Goal: Task Accomplishment & Management: Manage account settings

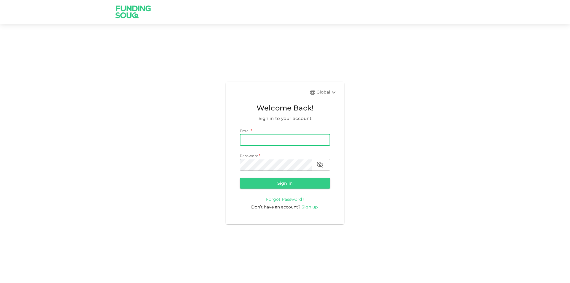
click at [267, 139] on input "email" at bounding box center [285, 140] width 90 height 12
type input "[EMAIL_ADDRESS][DOMAIN_NAME]"
click at [240, 178] on button "Sign in" at bounding box center [285, 183] width 90 height 11
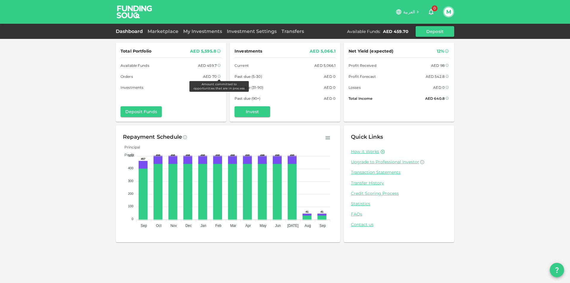
click at [217, 76] on icon at bounding box center [219, 77] width 4 height 4
click at [163, 35] on div "Dashboard Marketplace My Investments Investment Settings Transfers Available Fu…" at bounding box center [285, 31] width 339 height 11
click at [164, 33] on link "Marketplace" at bounding box center [163, 32] width 36 height 6
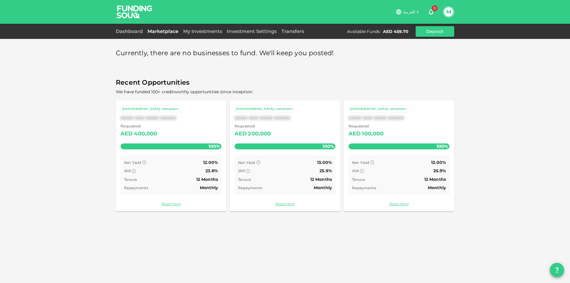
click at [233, 27] on div "Dashboard Marketplace My Investments Investment Settings Transfers Available Fu…" at bounding box center [285, 31] width 339 height 11
click at [241, 28] on div "Investment Settings" at bounding box center [252, 31] width 55 height 7
click at [246, 32] on link "Investment Settings" at bounding box center [252, 32] width 55 height 6
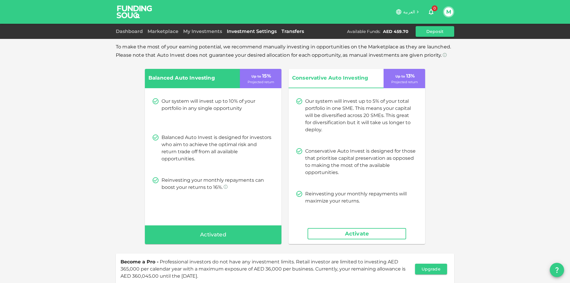
click at [283, 33] on link "Transfers" at bounding box center [292, 32] width 27 height 6
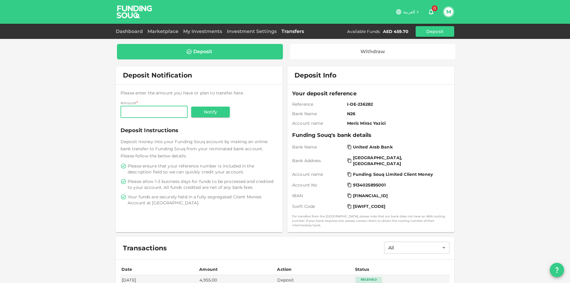
click at [133, 34] on div "Dashboard" at bounding box center [130, 31] width 29 height 7
click at [119, 34] on div "Dashboard" at bounding box center [130, 31] width 29 height 7
click at [126, 32] on link "Dashboard" at bounding box center [130, 32] width 29 height 6
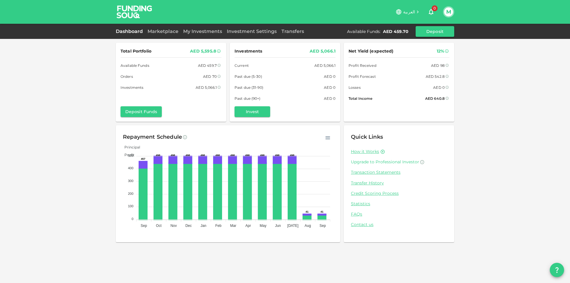
click at [403, 162] on span "Upgrade to Professional Investor" at bounding box center [385, 161] width 68 height 5
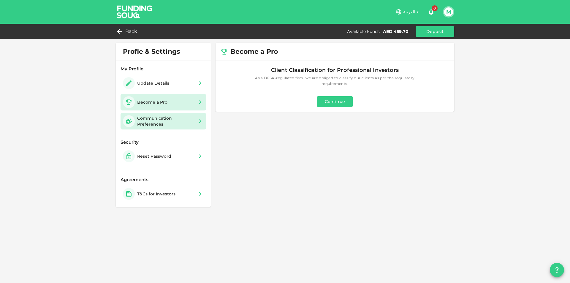
click at [164, 122] on div "Communication Preferences" at bounding box center [165, 121] width 57 height 12
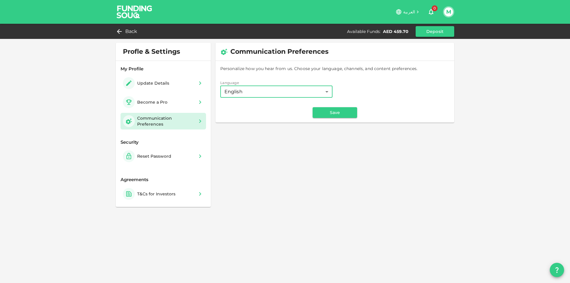
click at [259, 97] on body "العربية 0 M Back Available Funds : AED 459.70 Deposit Profle & Settings My Prof…" at bounding box center [285, 141] width 570 height 283
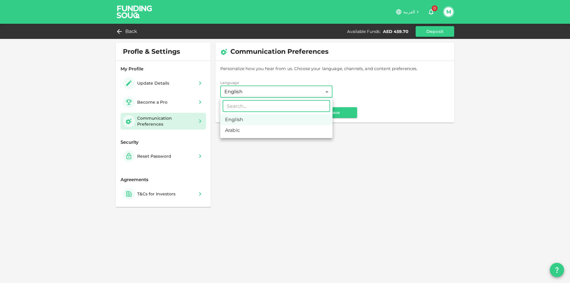
drag, startPoint x: 264, startPoint y: 94, endPoint x: 192, endPoint y: 95, distance: 72.2
click at [262, 95] on div at bounding box center [285, 141] width 570 height 283
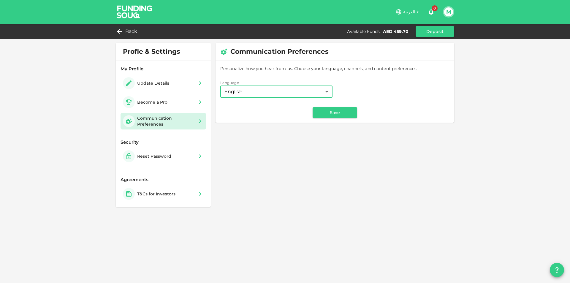
click at [170, 86] on div "Update Details" at bounding box center [147, 83] width 49 height 12
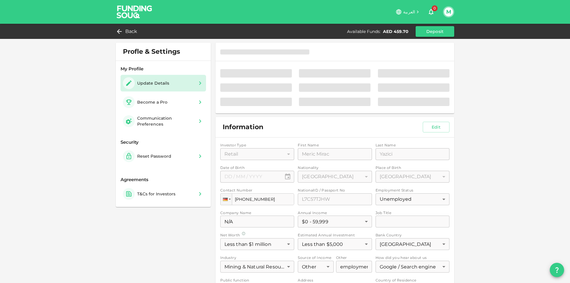
type input "⁦⁨[DATE]⁩⁩"
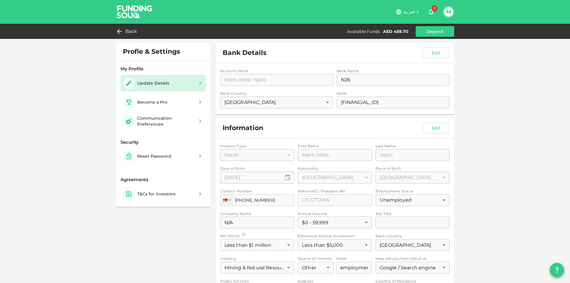
click at [312, 199] on div "Investor Type Retail 1 ​ First Name First Name Meric Mirac First Name Last Name…" at bounding box center [334, 231] width 229 height 177
click at [332, 225] on div "Investor Type Retail 1 ​ First Name First Name Meric Mirac First Name Last Name…" at bounding box center [334, 231] width 229 height 177
click at [401, 220] on div "Investor Type Retail 1 ​ First Name First Name Meric Mirac First Name Last Name…" at bounding box center [334, 231] width 229 height 177
click at [374, 99] on div "Account name accountName Meric Mirac Yazici accountName Bank Name bankName N26 …" at bounding box center [335, 88] width 239 height 51
